Goal: Task Accomplishment & Management: Use online tool/utility

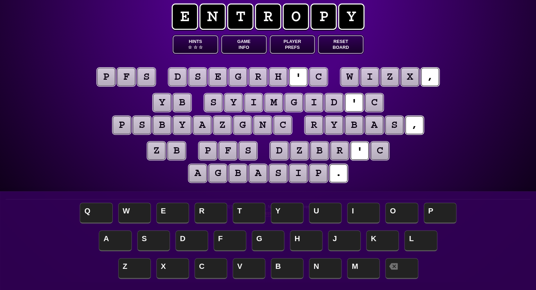
scroll to position [9, 0]
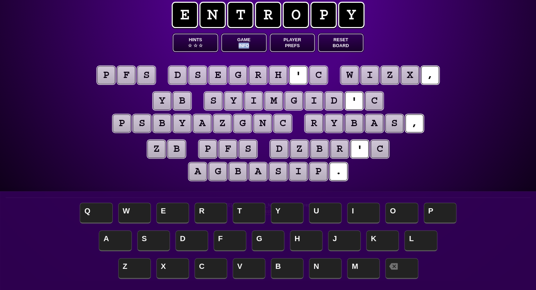
click at [247, 44] on button "Game Info" at bounding box center [243, 43] width 45 height 18
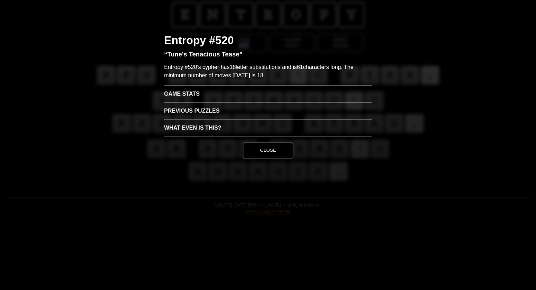
scroll to position [0, 0]
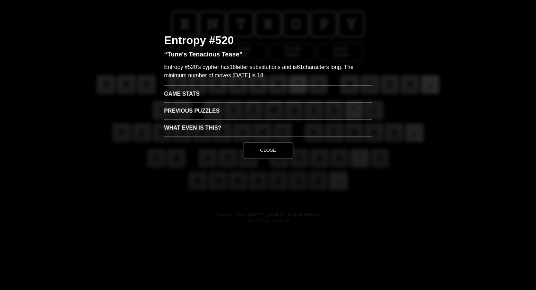
click at [188, 97] on h3 "Game Stats" at bounding box center [268, 93] width 208 height 17
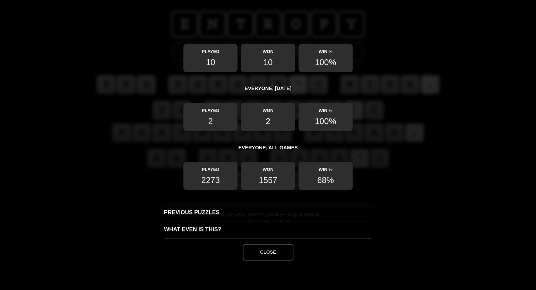
scroll to position [92, 0]
click at [276, 254] on button "Close" at bounding box center [268, 252] width 51 height 17
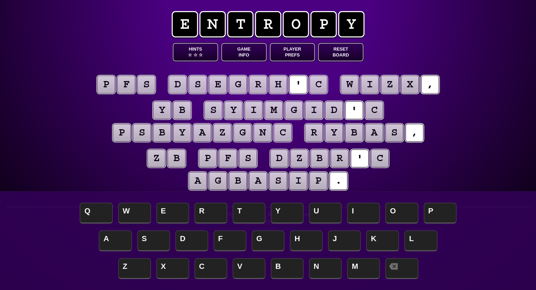
click at [317, 88] on puzzle-tile "c" at bounding box center [318, 85] width 18 height 18
click at [160, 244] on span "S" at bounding box center [153, 241] width 33 height 20
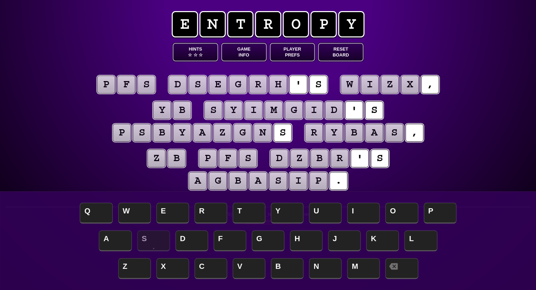
click at [147, 87] on puzzle-tile "s" at bounding box center [146, 85] width 18 height 18
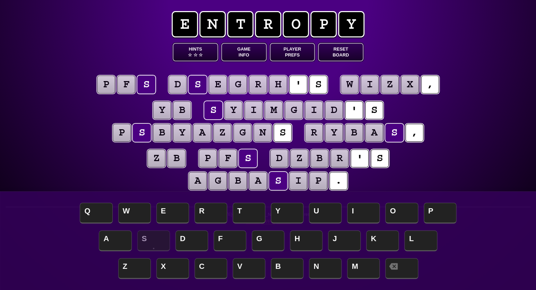
click at [123, 85] on puzzle-tile "f" at bounding box center [126, 85] width 18 height 18
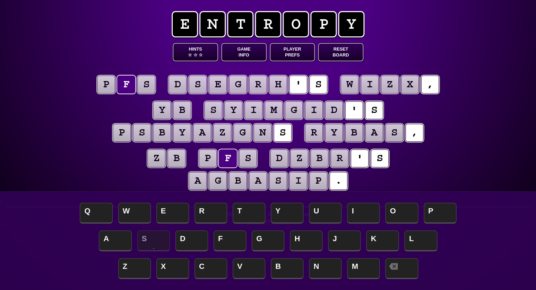
click at [107, 86] on puzzle-tile "p" at bounding box center [106, 85] width 18 height 18
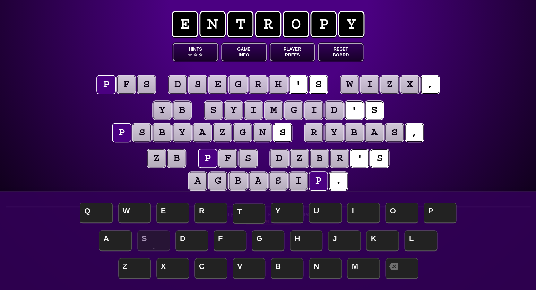
click at [250, 213] on span "T" at bounding box center [249, 213] width 33 height 20
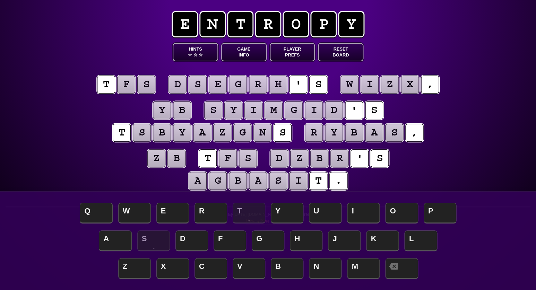
click at [122, 85] on puzzle-tile "f" at bounding box center [126, 85] width 18 height 18
click at [303, 237] on span "H" at bounding box center [306, 241] width 33 height 20
click at [150, 85] on puzzle-tile "s" at bounding box center [146, 85] width 18 height 18
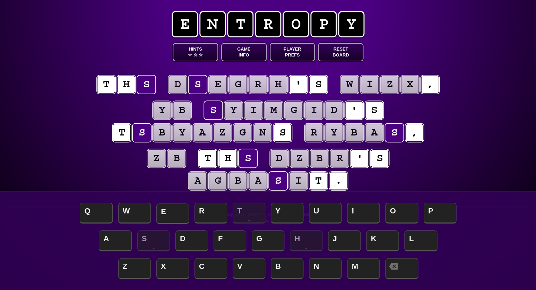
click at [172, 217] on span "E" at bounding box center [172, 213] width 33 height 20
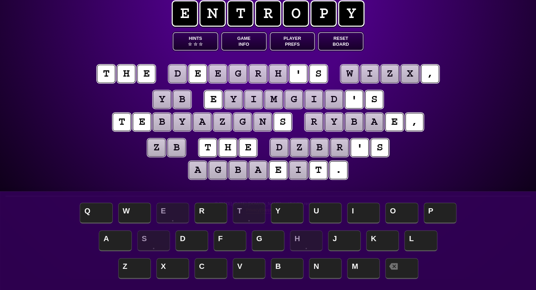
scroll to position [11, 0]
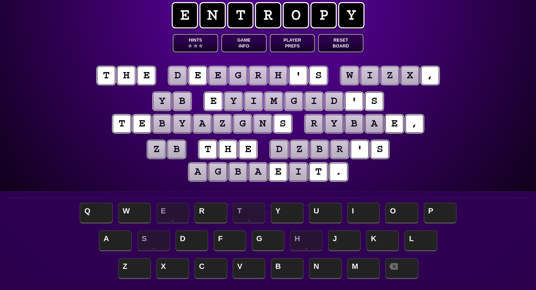
click at [167, 100] on puzzle-tile "y" at bounding box center [162, 101] width 18 height 18
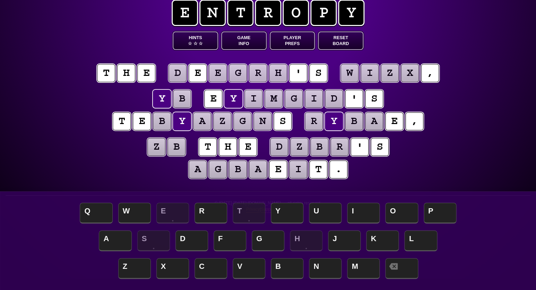
scroll to position [12, 0]
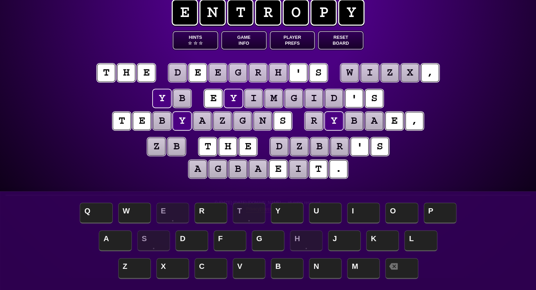
click at [158, 148] on puzzle-tile "z" at bounding box center [156, 147] width 18 height 18
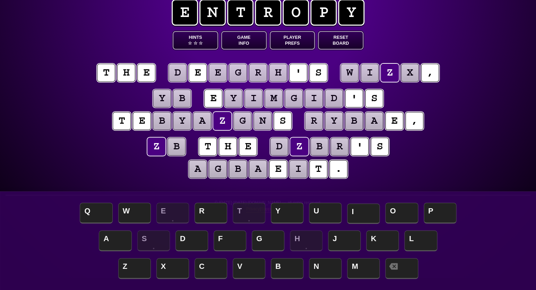
click at [365, 208] on span "I" at bounding box center [363, 213] width 33 height 20
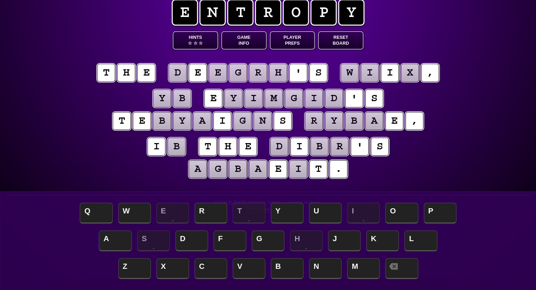
click at [181, 149] on puzzle-tile "b" at bounding box center [176, 147] width 18 height 18
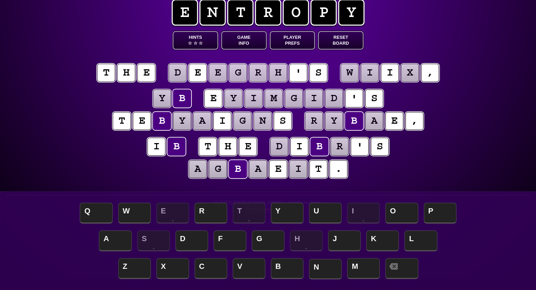
click at [318, 267] on span "N" at bounding box center [325, 269] width 33 height 20
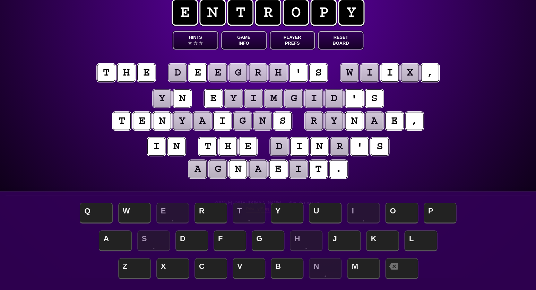
click at [284, 147] on puzzle-tile "d" at bounding box center [279, 147] width 18 height 18
click at [365, 263] on span "M" at bounding box center [363, 269] width 33 height 20
click at [343, 148] on puzzle-tile "r" at bounding box center [339, 147] width 18 height 18
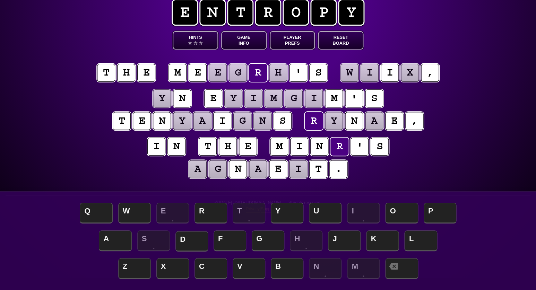
click at [193, 237] on span "D" at bounding box center [191, 241] width 33 height 20
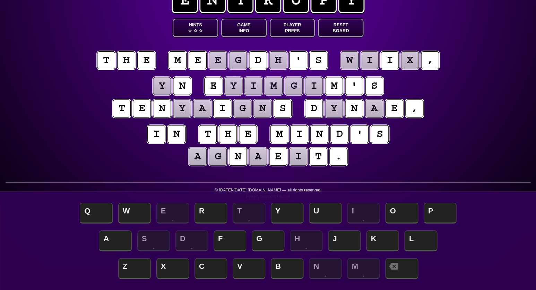
scroll to position [26, 0]
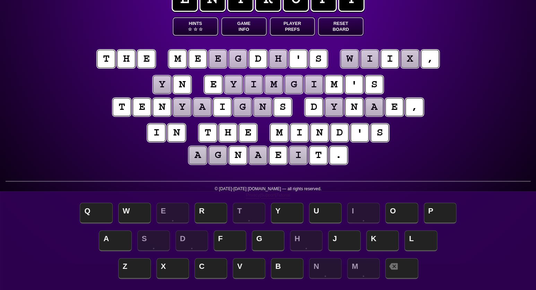
click at [166, 84] on puzzle-tile "y" at bounding box center [162, 85] width 18 height 18
click at [116, 238] on span "A" at bounding box center [115, 241] width 33 height 20
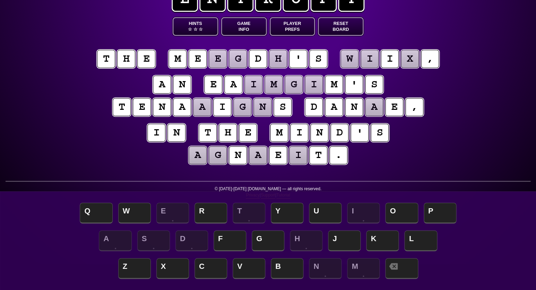
click at [379, 110] on puzzle-tile "a" at bounding box center [374, 107] width 18 height 18
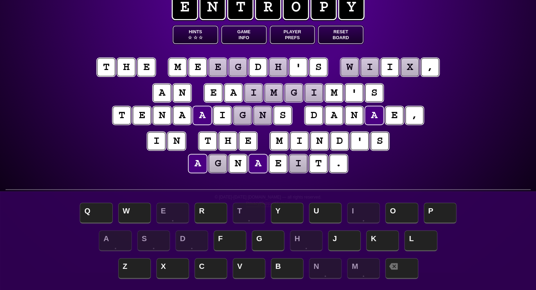
scroll to position [17, 0]
click at [216, 268] on span "C" at bounding box center [210, 269] width 33 height 20
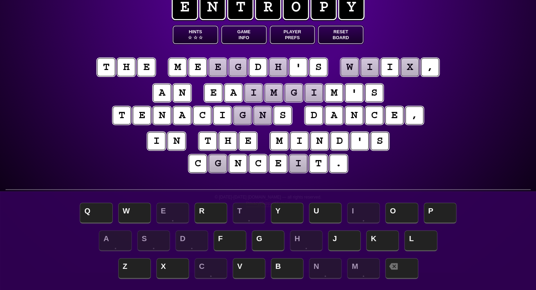
click at [216, 168] on puzzle-tile "g" at bounding box center [218, 164] width 18 height 18
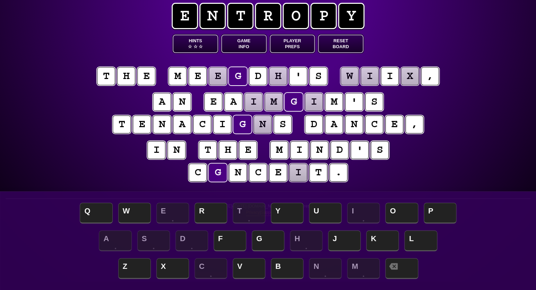
scroll to position [8, 0]
click at [134, 96] on puzzle-line "a n e a i m g i m ' s t e n a c i g n s d a n c e ," at bounding box center [267, 113] width 355 height 45
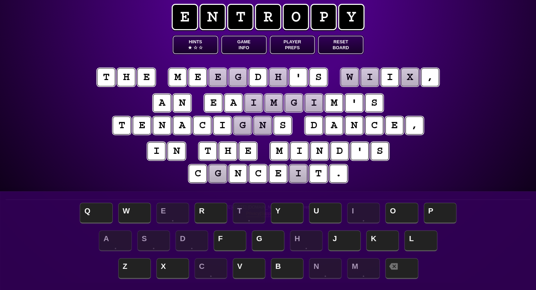
scroll to position [11, 0]
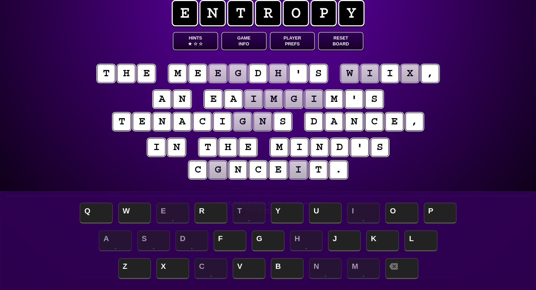
click at [220, 75] on puzzle-tile "e" at bounding box center [218, 73] width 18 height 18
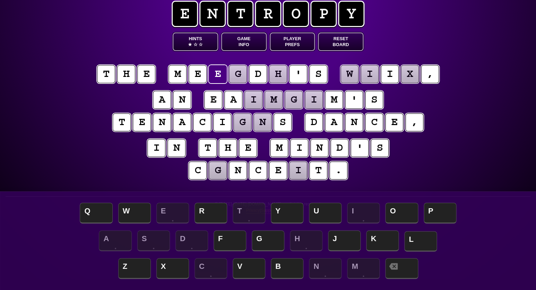
click at [423, 242] on span "L" at bounding box center [420, 241] width 33 height 20
click at [240, 74] on puzzle-tile "g" at bounding box center [238, 74] width 18 height 18
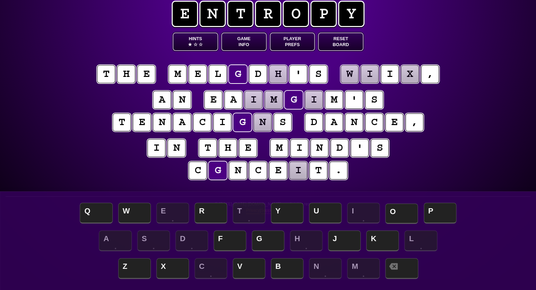
click at [399, 218] on span "O" at bounding box center [401, 213] width 33 height 20
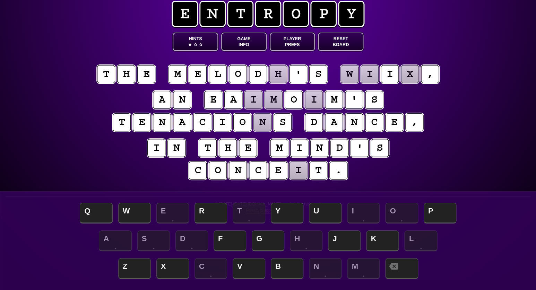
click at [273, 73] on puzzle-tile "h" at bounding box center [278, 74] width 18 height 18
click at [285, 214] on span "Y" at bounding box center [287, 213] width 33 height 20
click at [293, 176] on puzzle-tile "i" at bounding box center [298, 171] width 18 height 18
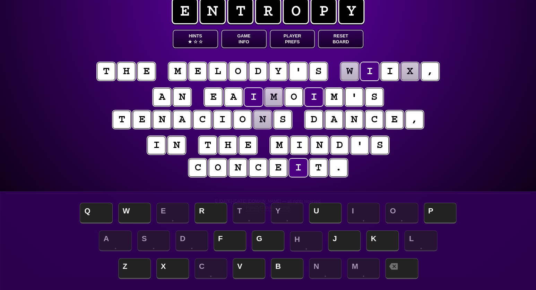
scroll to position [13, 0]
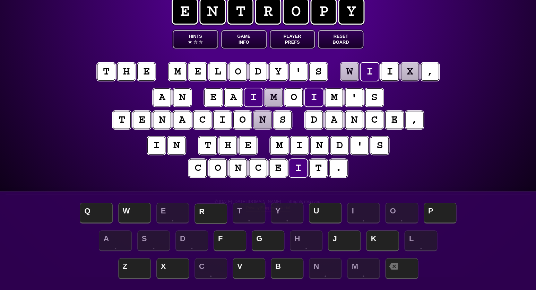
click at [211, 212] on span "R" at bounding box center [210, 213] width 33 height 20
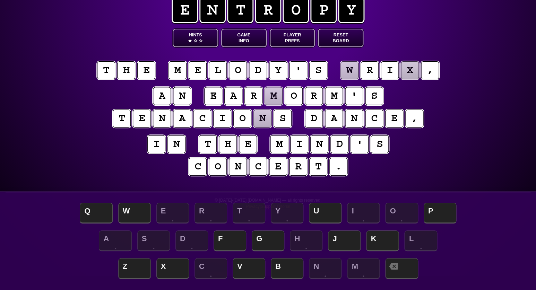
click at [271, 97] on puzzle-tile "m" at bounding box center [273, 96] width 18 height 18
click at [132, 218] on span "W" at bounding box center [134, 213] width 33 height 20
click at [200, 38] on button "Hints ★ ☆ ☆" at bounding box center [195, 38] width 45 height 18
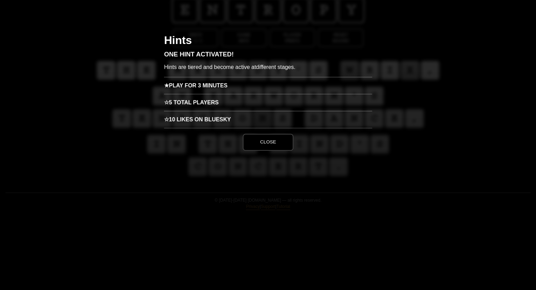
scroll to position [0, 0]
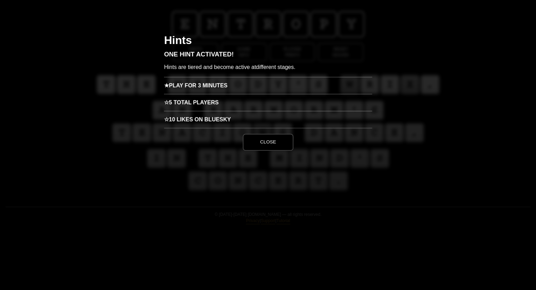
click at [198, 88] on h3 "★ Play for 3 minutes" at bounding box center [268, 85] width 208 height 17
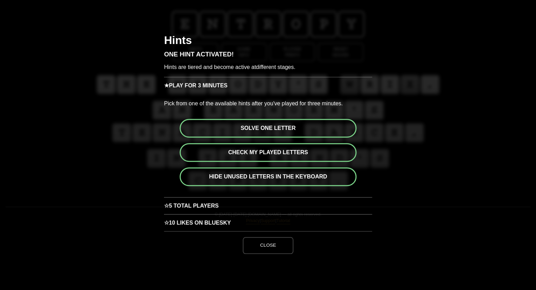
click at [270, 129] on button "Solve one letter" at bounding box center [268, 128] width 177 height 19
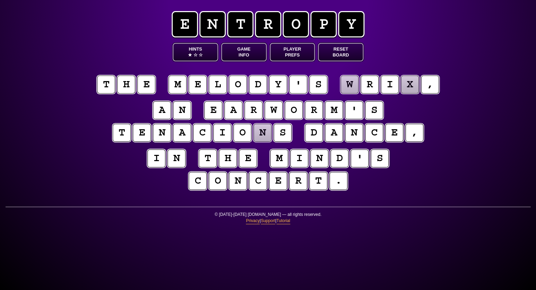
click at [267, 132] on puzzle-tile "n" at bounding box center [262, 133] width 18 height 18
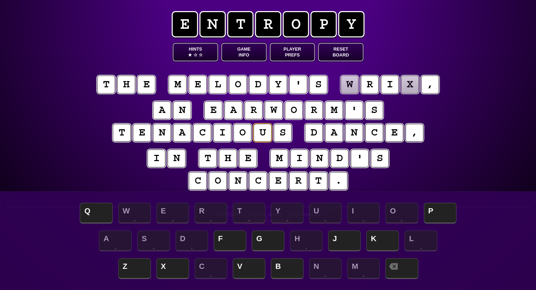
click at [107, 145] on entropy-puzzle "t h e m e l o d y ' s w r i x , a n e a r w o r m ' s t e n a c i o u s d a n c…" at bounding box center [267, 134] width 355 height 146
click at [353, 86] on puzzle-tile "w" at bounding box center [349, 84] width 19 height 19
click at [267, 244] on span "G" at bounding box center [268, 241] width 33 height 20
click at [409, 87] on puzzle-tile "x" at bounding box center [410, 85] width 18 height 18
click at [437, 215] on span "P" at bounding box center [440, 213] width 33 height 20
